Goal: Find specific page/section: Find specific page/section

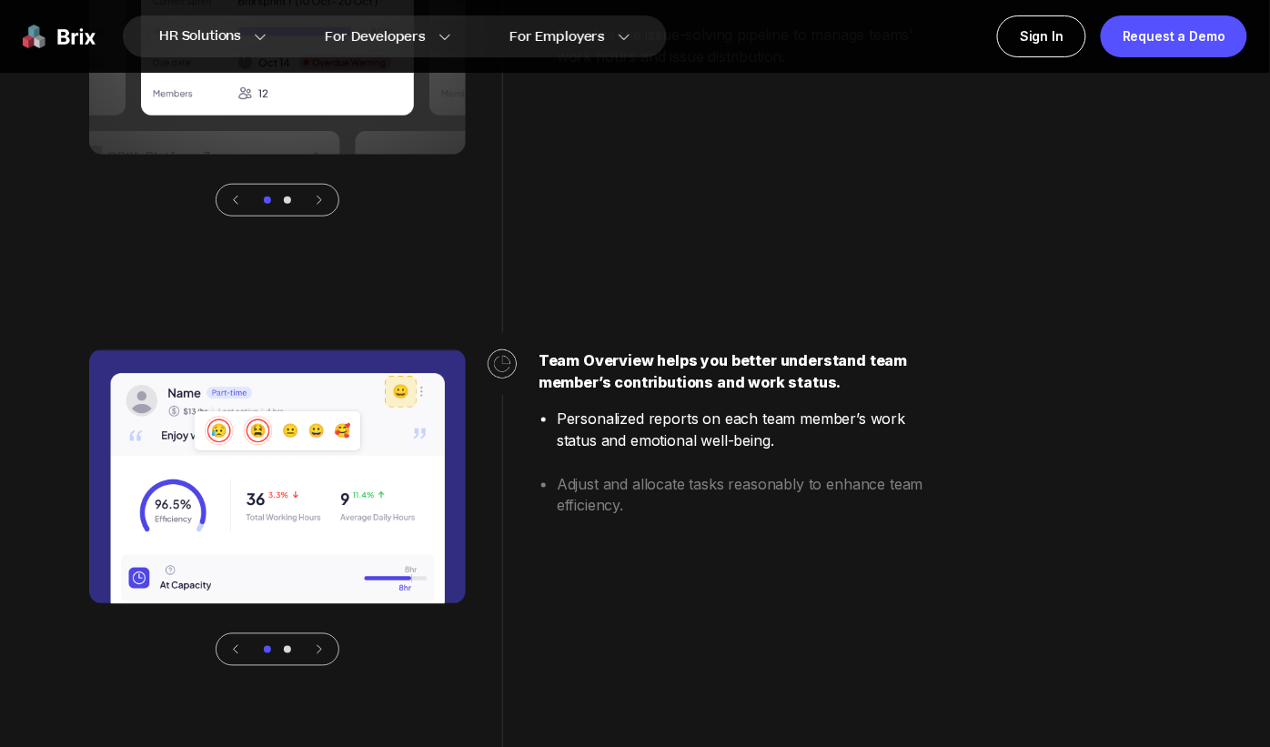
scroll to position [6630, 0]
